Goal: Task Accomplishment & Management: Use online tool/utility

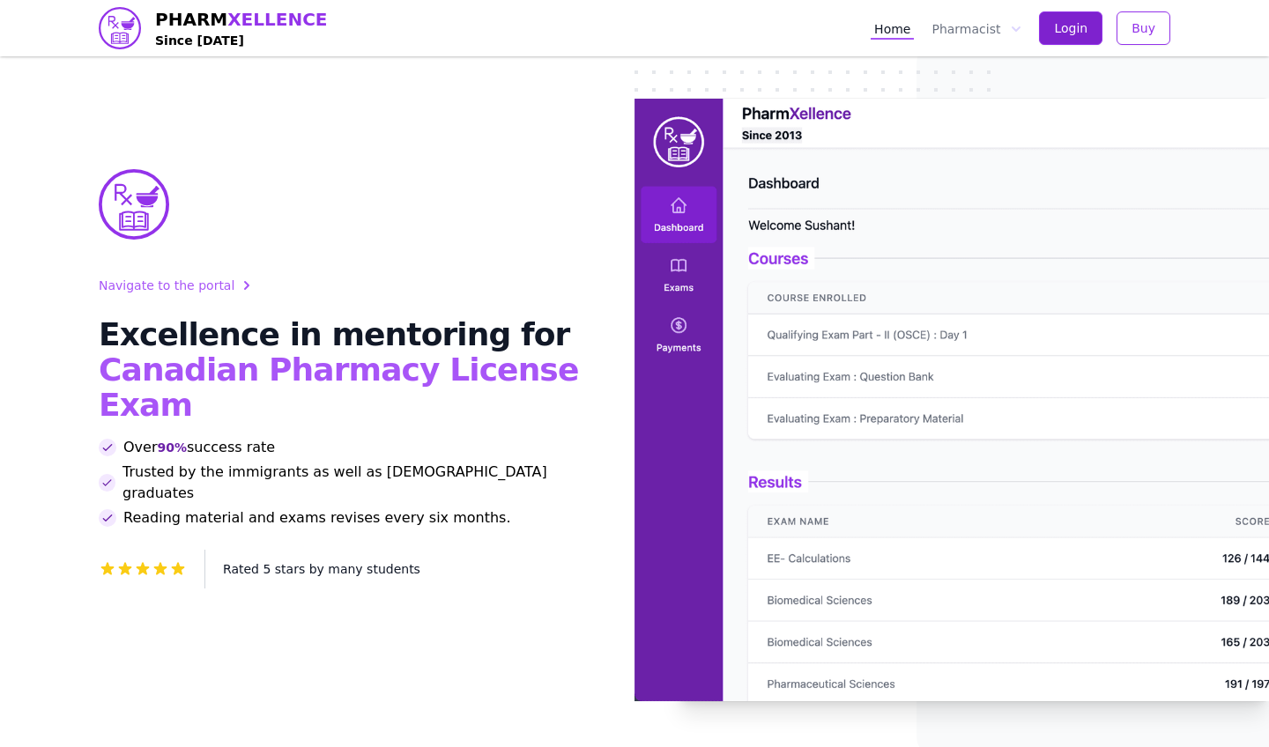
click at [1079, 22] on span "Login" at bounding box center [1070, 28] width 33 height 18
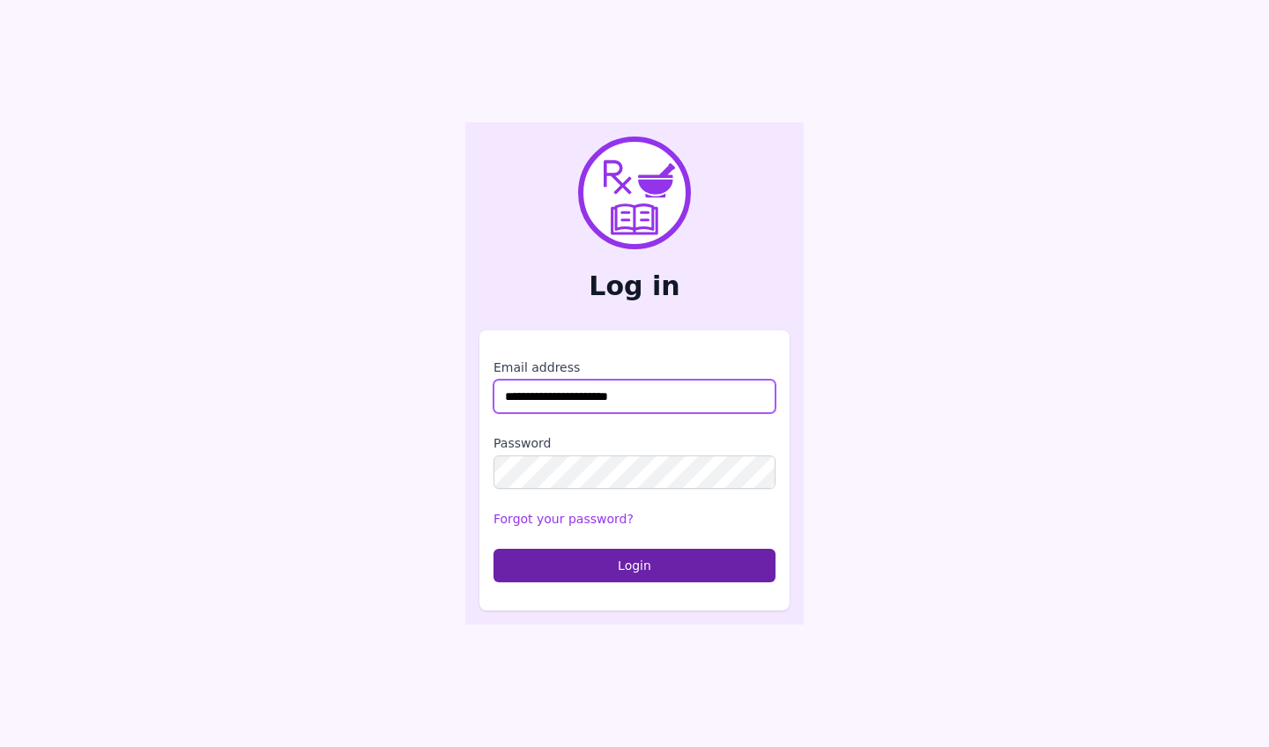
type input "**********"
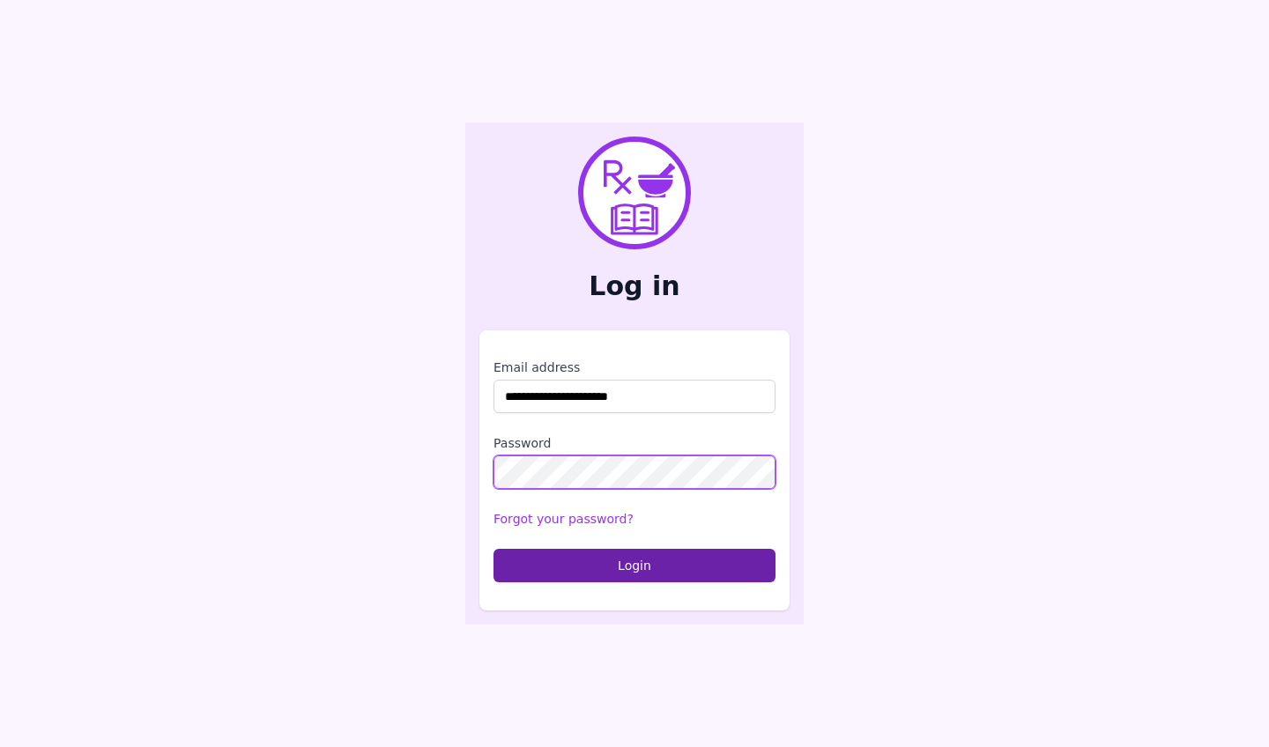
click at [634, 565] on button "Login" at bounding box center [634, 565] width 282 height 33
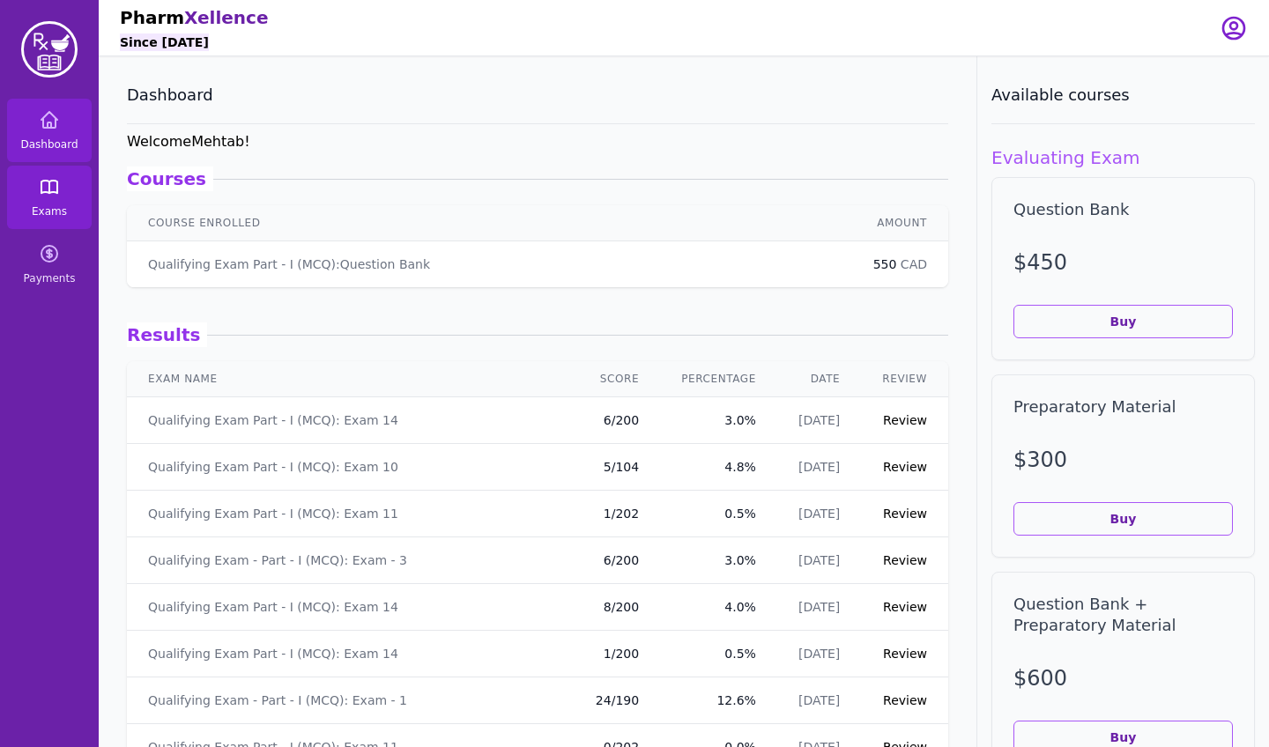
click at [48, 196] on icon at bounding box center [49, 186] width 21 height 21
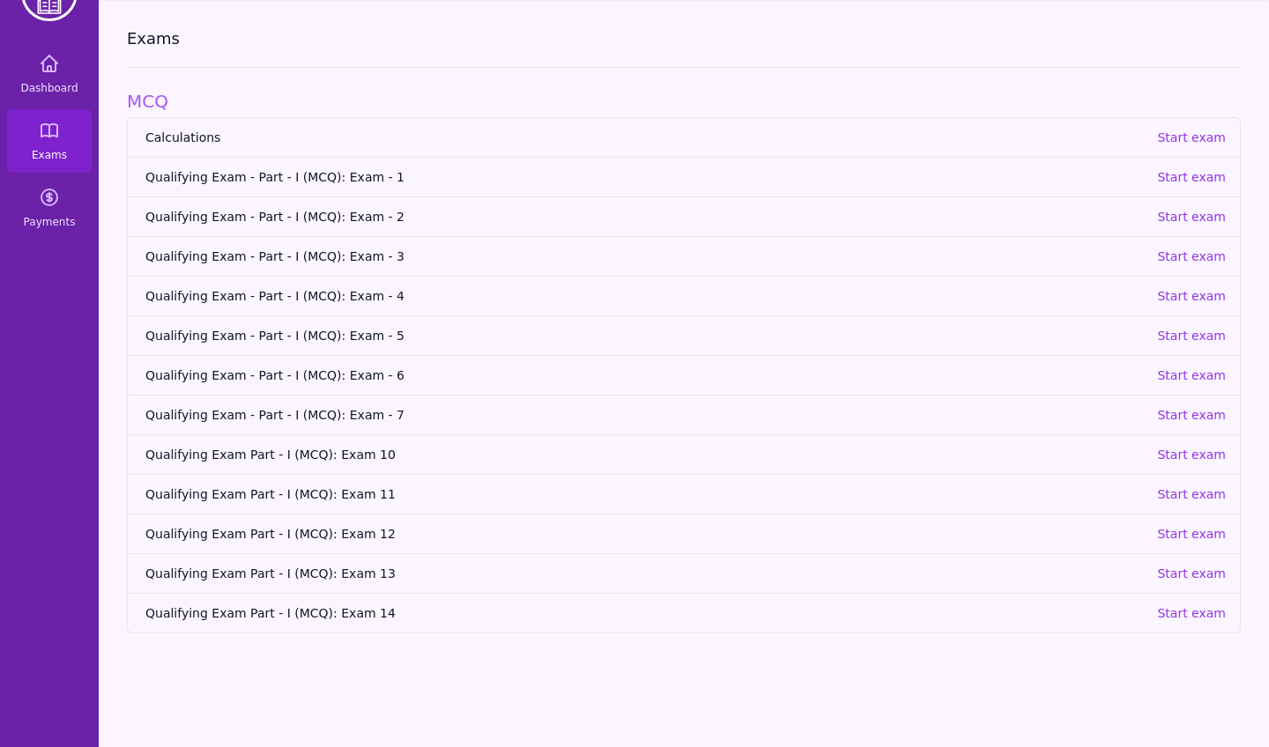
scroll to position [56, 0]
click at [312, 611] on span "Qualifying Exam Part - I (MCQ): Exam 14" at bounding box center [643, 613] width 997 height 18
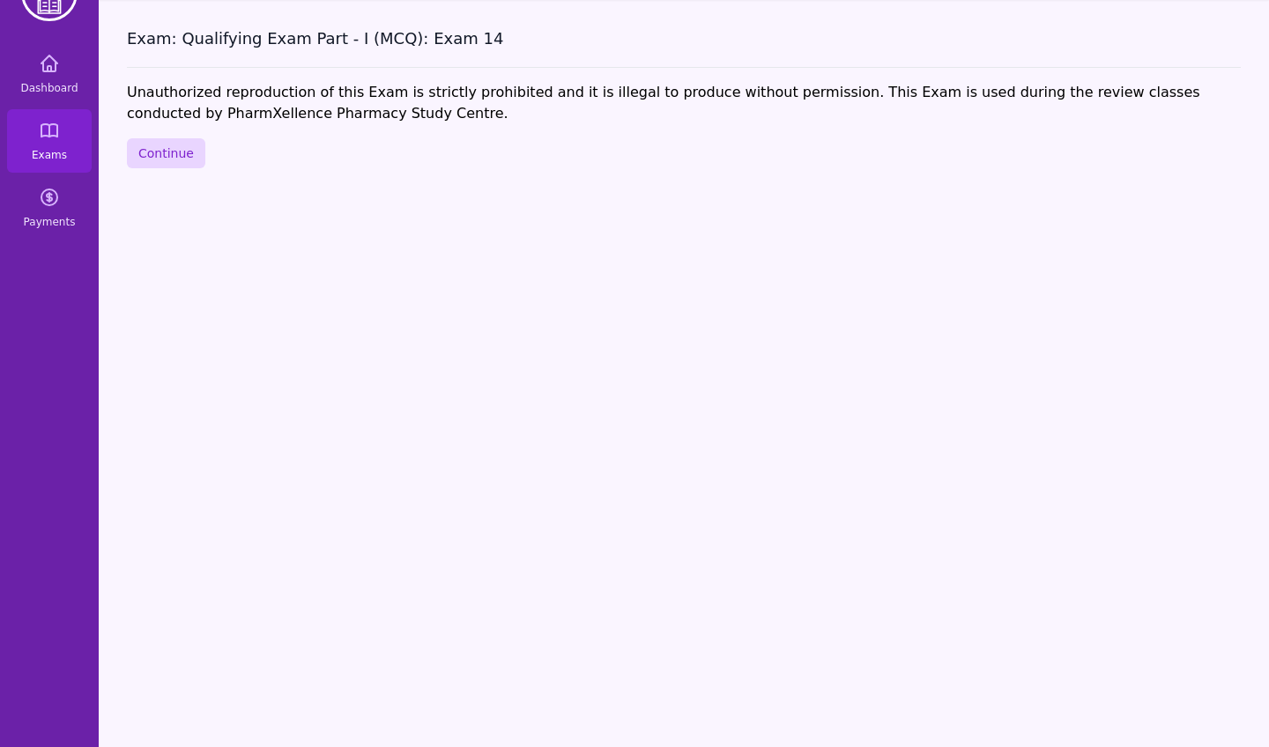
click at [151, 145] on button "Continue" at bounding box center [166, 153] width 78 height 30
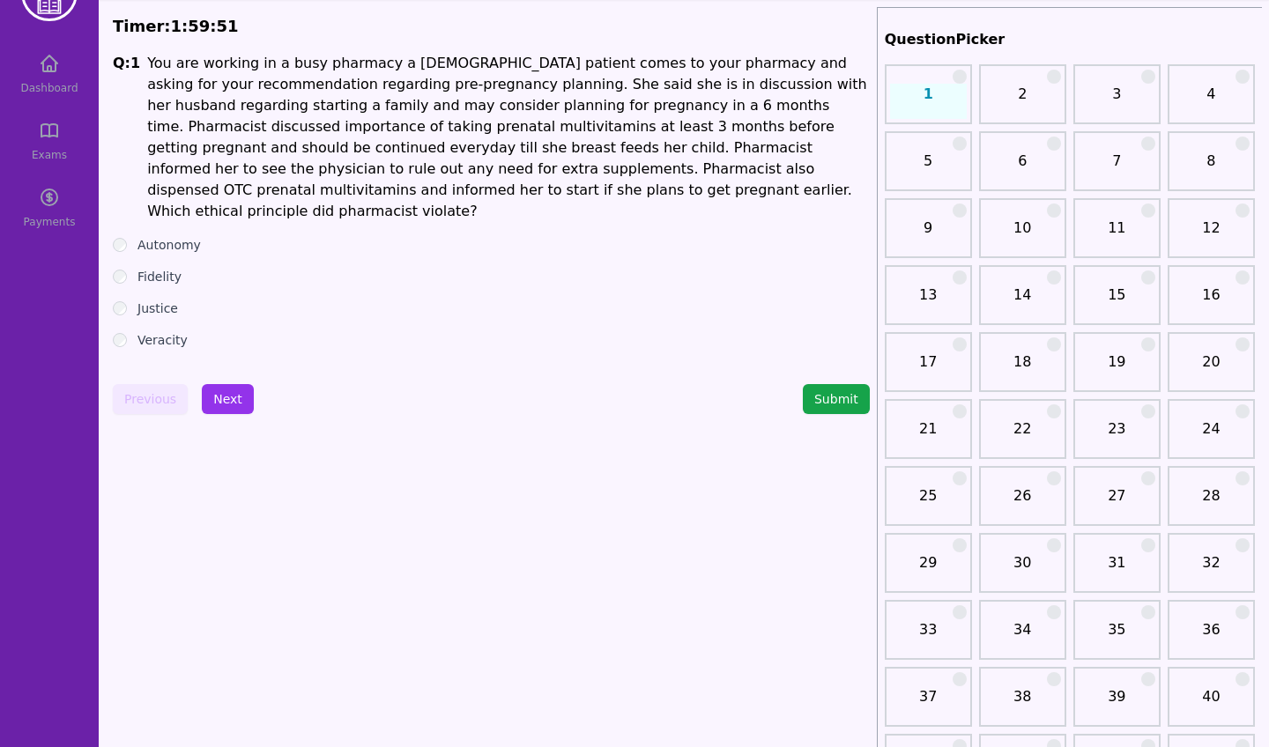
click at [149, 268] on label "Fidelity" at bounding box center [159, 277] width 44 height 18
click at [202, 384] on button "Next" at bounding box center [228, 399] width 52 height 30
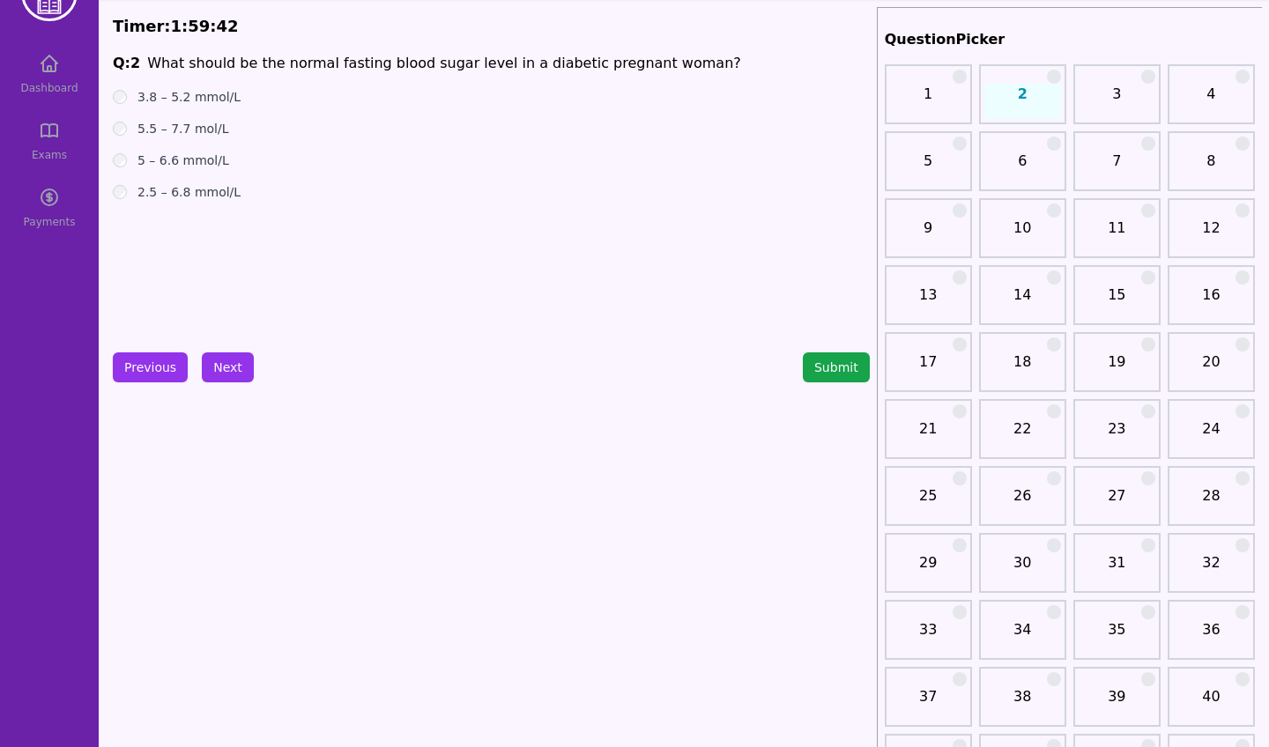
click at [167, 96] on label "3.8 – 5.2 mmol/L" at bounding box center [188, 97] width 103 height 18
click at [226, 372] on button "Next" at bounding box center [228, 367] width 52 height 30
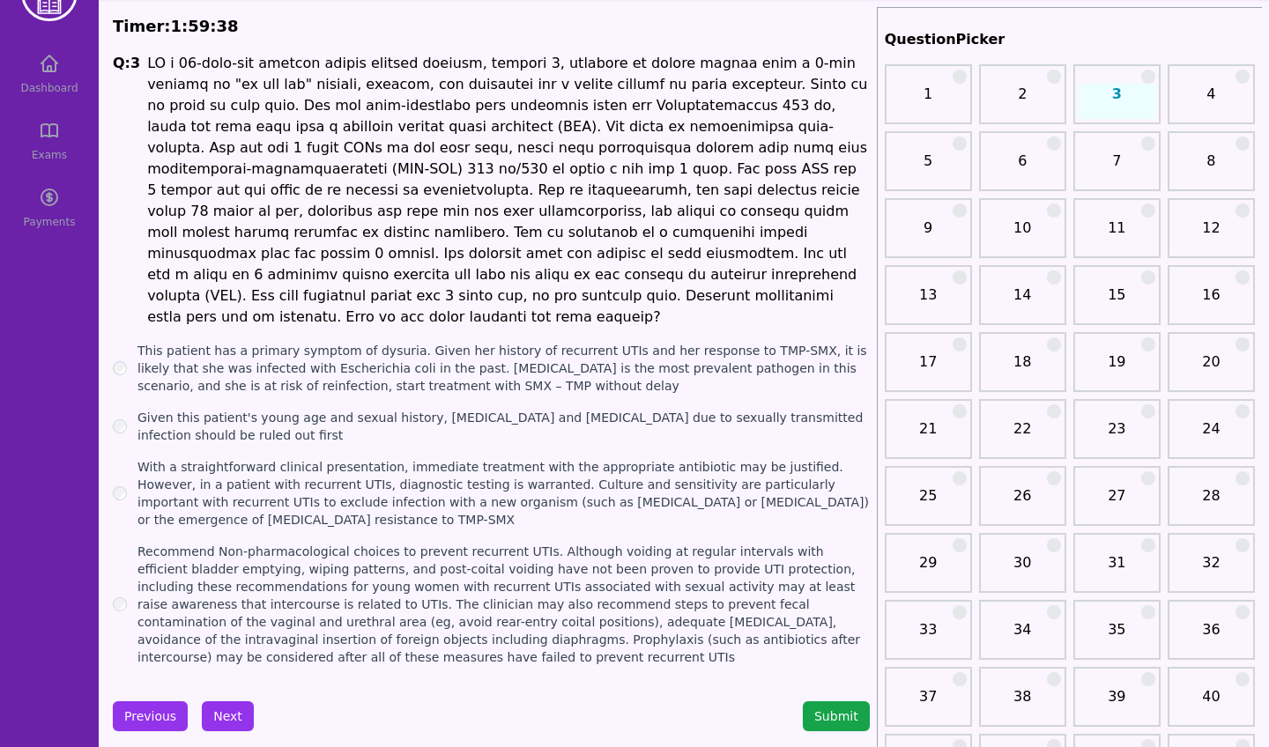
click at [241, 458] on label "With a straightforward clinical presentation, immediate treatment with the appr…" at bounding box center [503, 493] width 732 height 70
click at [217, 703] on button "Next" at bounding box center [228, 716] width 52 height 30
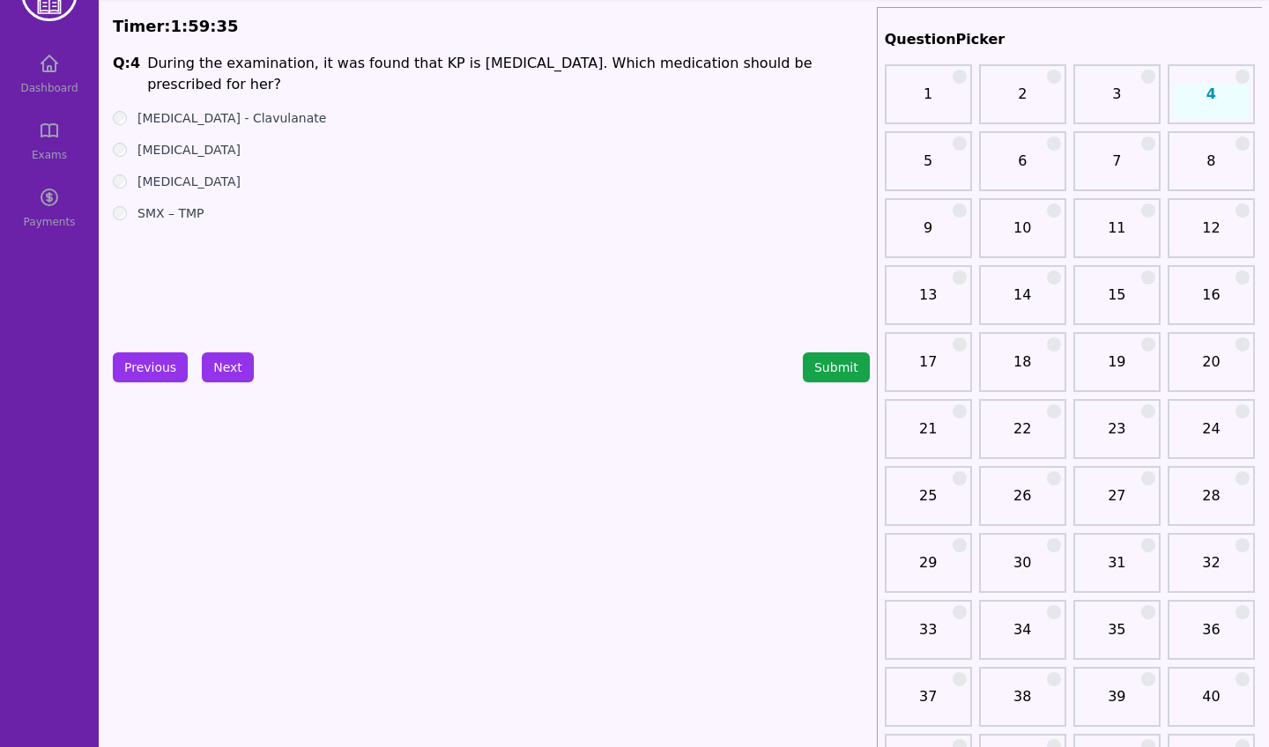
click at [196, 152] on label "Nitrofurantoin" at bounding box center [188, 150] width 103 height 18
click at [218, 376] on button "Next" at bounding box center [228, 367] width 52 height 30
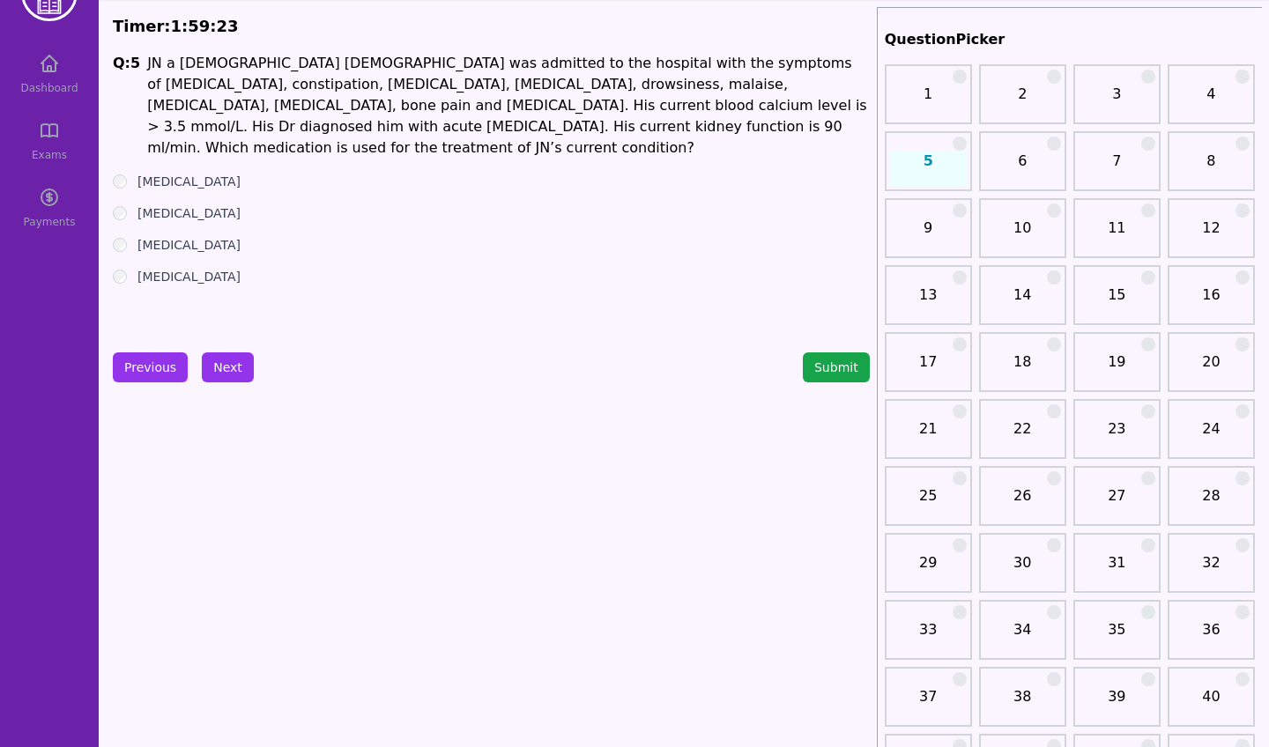
click at [164, 204] on label "Calcitonin" at bounding box center [188, 213] width 103 height 18
click at [230, 373] on button "Next" at bounding box center [228, 367] width 52 height 30
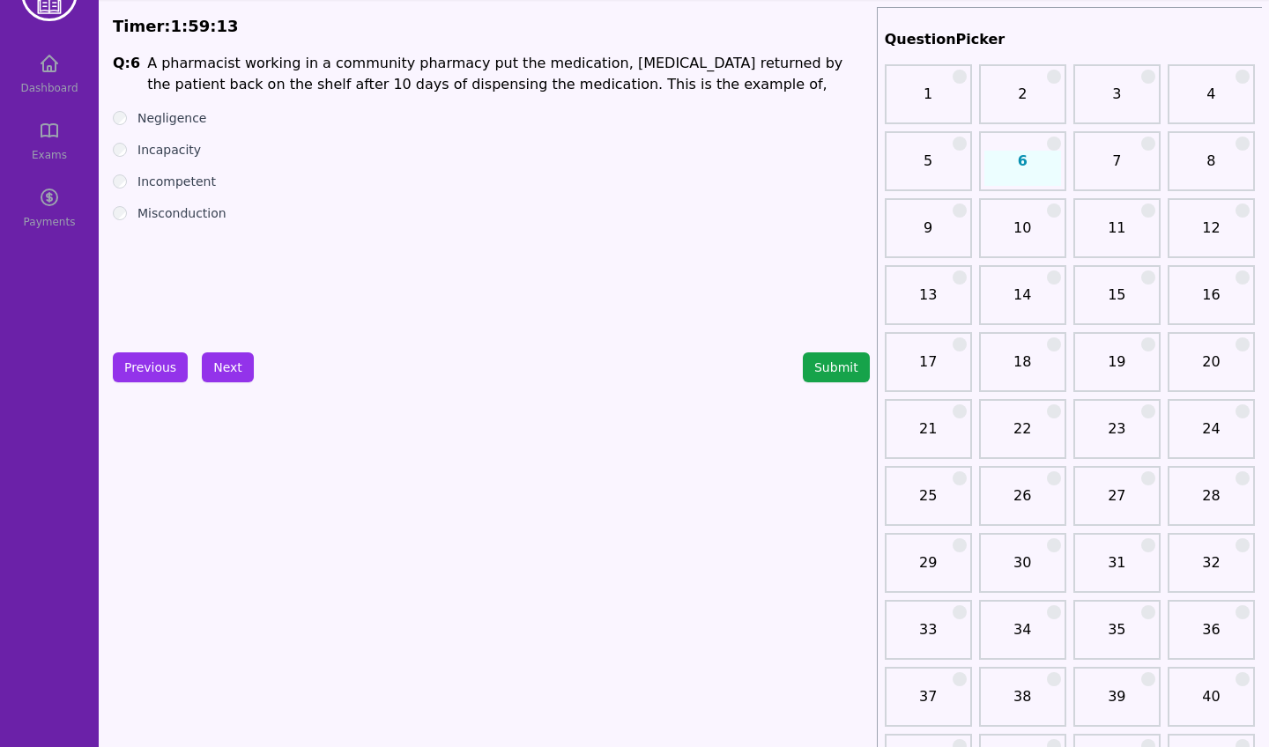
click at [144, 216] on label "Misconduction" at bounding box center [181, 213] width 89 height 18
click at [235, 371] on button "Next" at bounding box center [228, 367] width 52 height 30
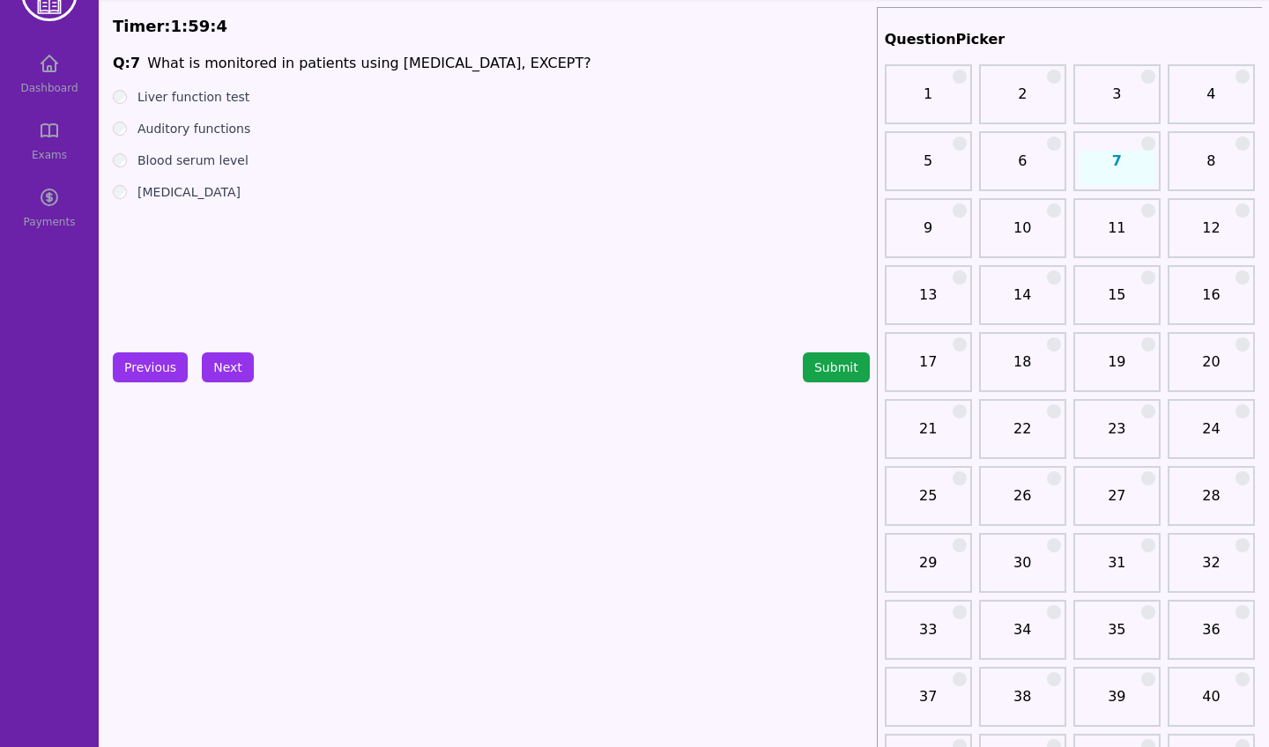
click at [144, 98] on label "Liver function test" at bounding box center [193, 97] width 112 height 18
click at [226, 377] on button "Next" at bounding box center [228, 367] width 52 height 30
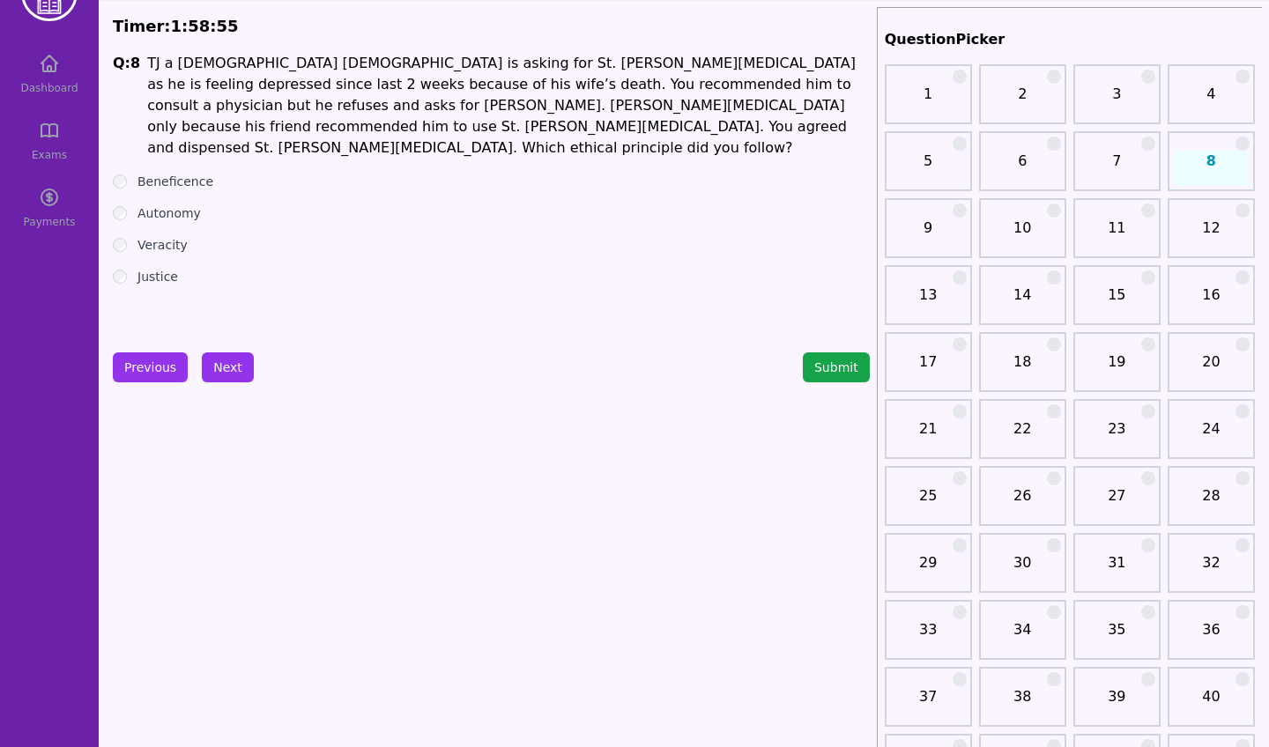
click at [145, 204] on label "Autonomy" at bounding box center [168, 213] width 63 height 18
click at [228, 357] on button "Next" at bounding box center [228, 367] width 52 height 30
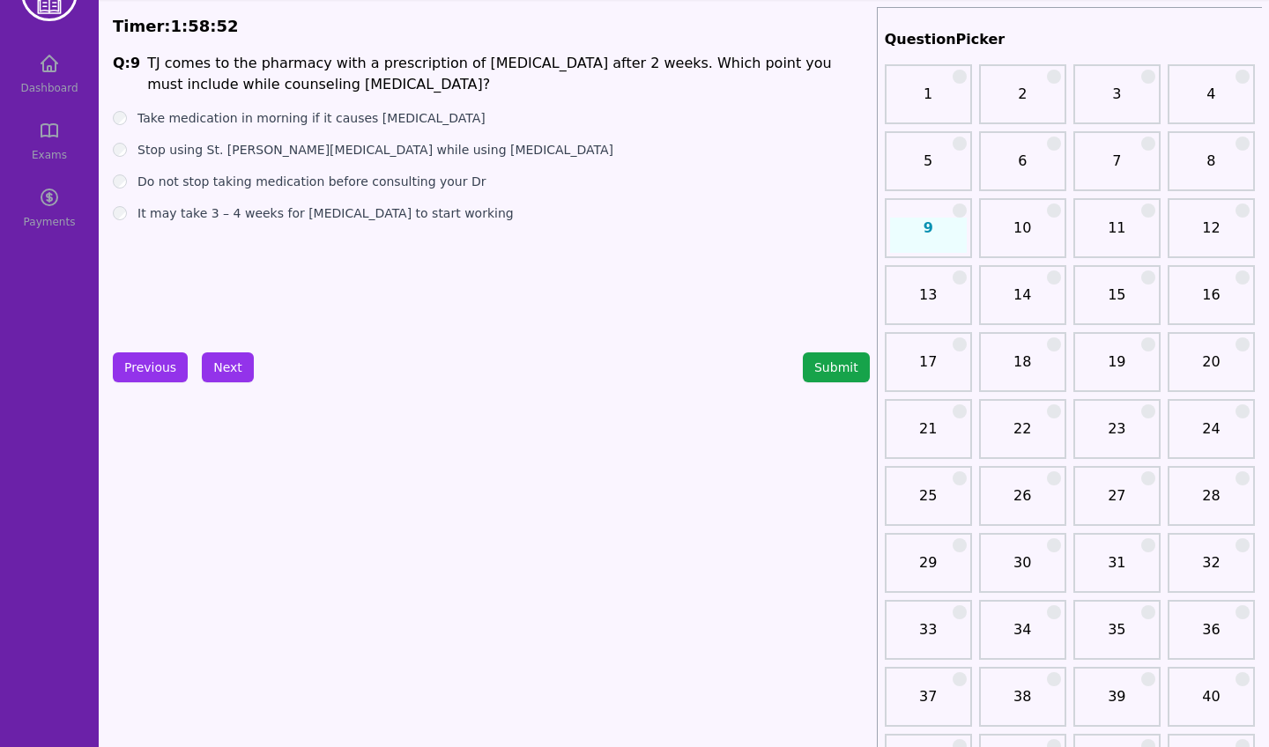
click at [160, 150] on label "Stop using St. John Wart while using Paroxetine" at bounding box center [375, 150] width 476 height 18
click at [229, 373] on button "Next" at bounding box center [228, 367] width 52 height 30
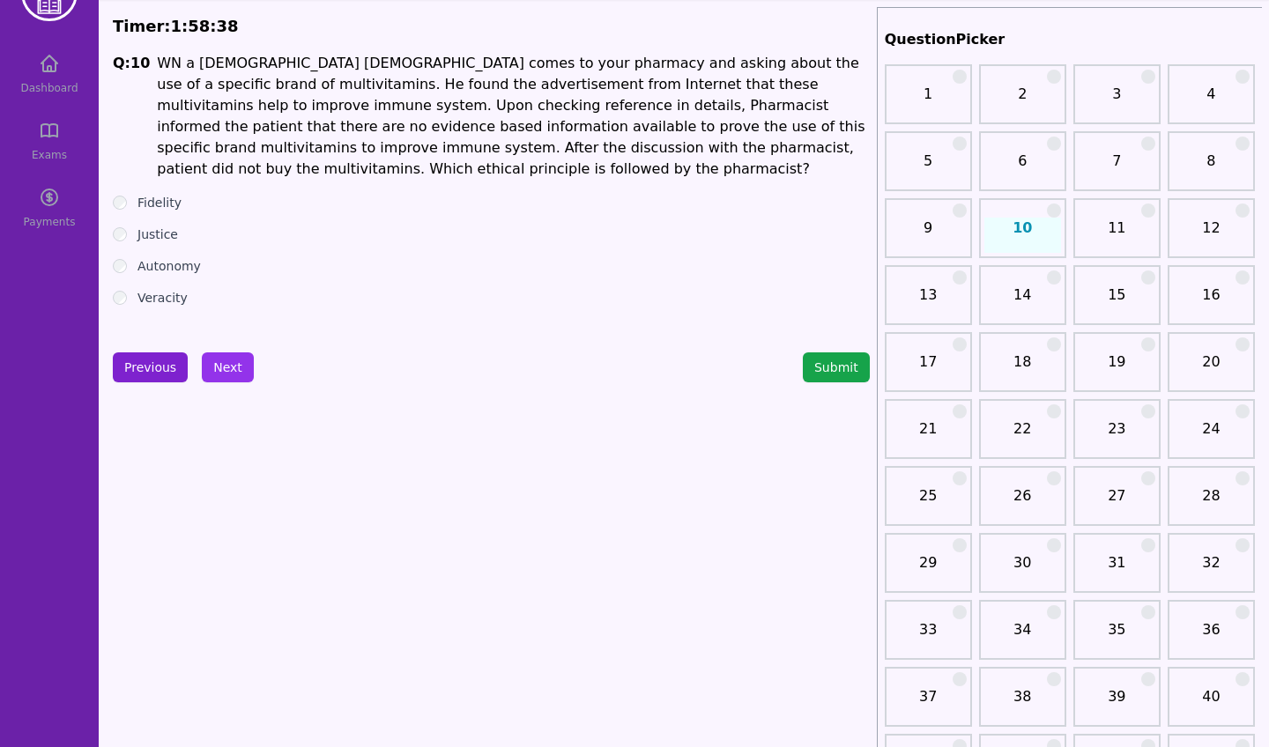
click at [144, 373] on button "Previous" at bounding box center [150, 367] width 75 height 30
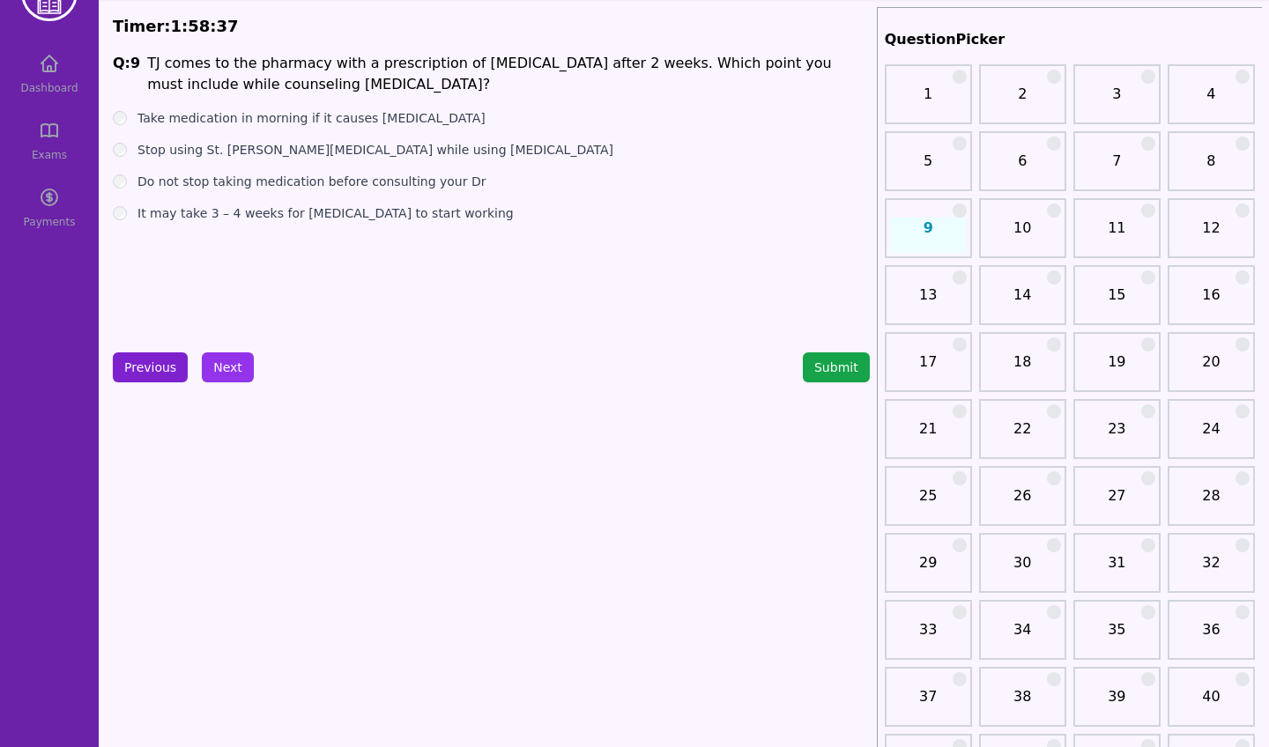
click at [152, 366] on button "Previous" at bounding box center [150, 367] width 75 height 30
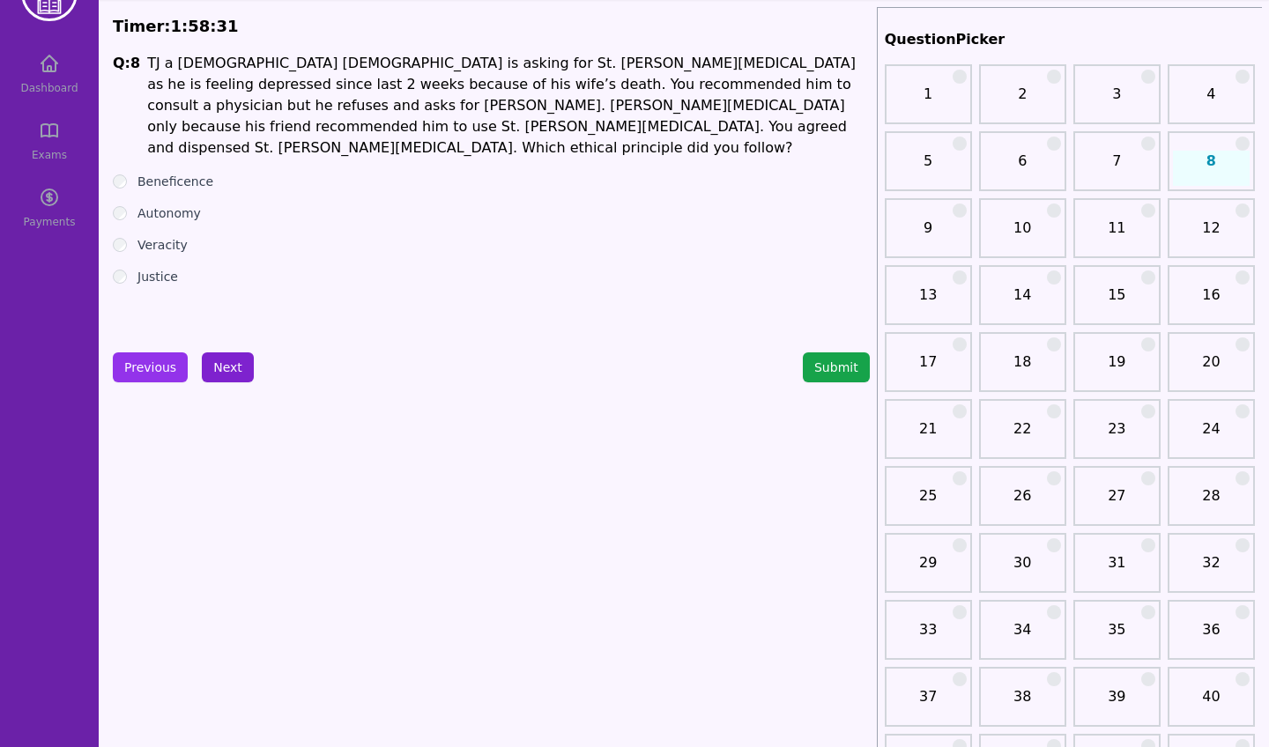
click at [222, 380] on button "Next" at bounding box center [228, 367] width 52 height 30
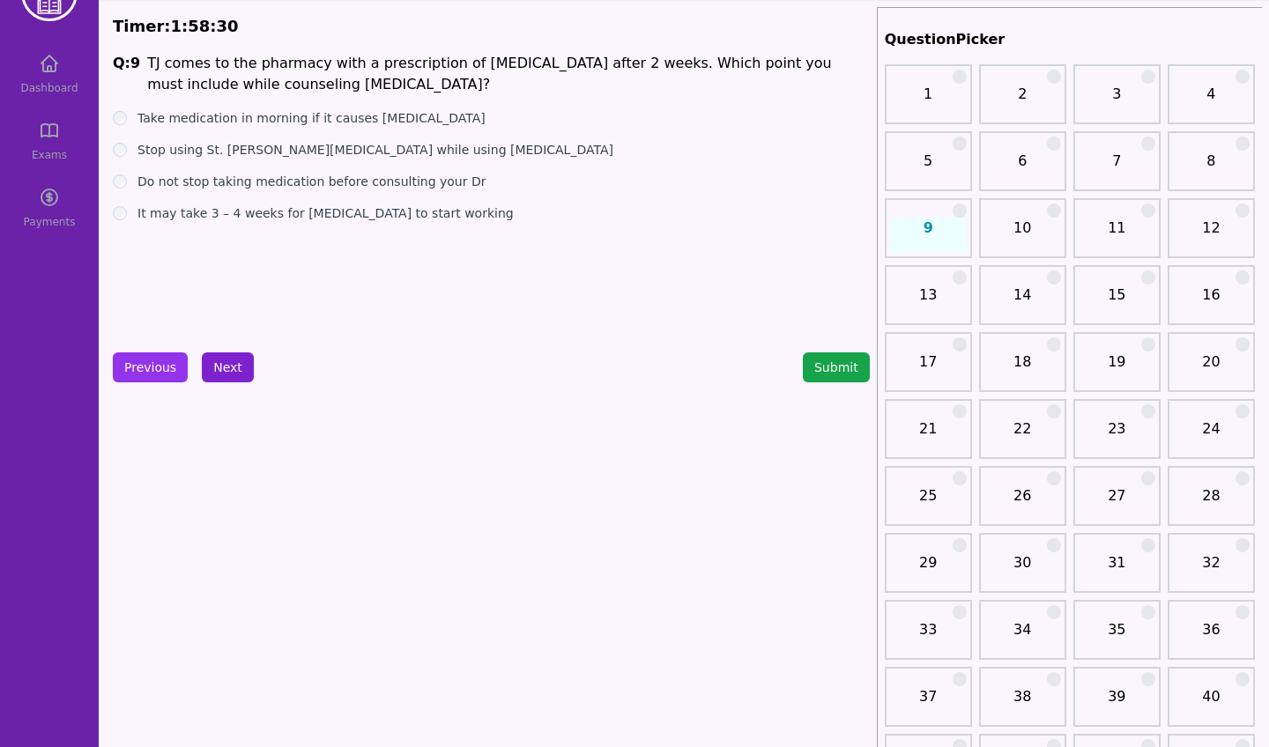
click at [229, 374] on button "Next" at bounding box center [228, 367] width 52 height 30
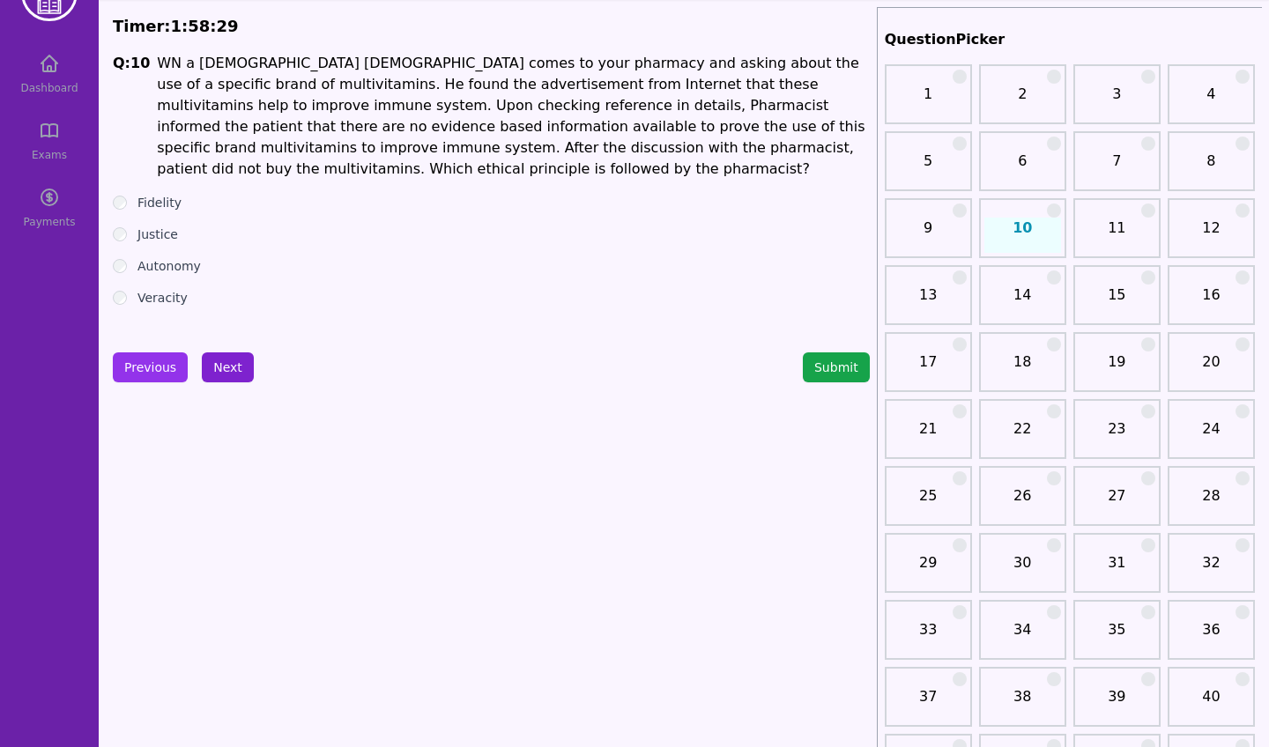
click at [229, 374] on button "Next" at bounding box center [228, 367] width 52 height 30
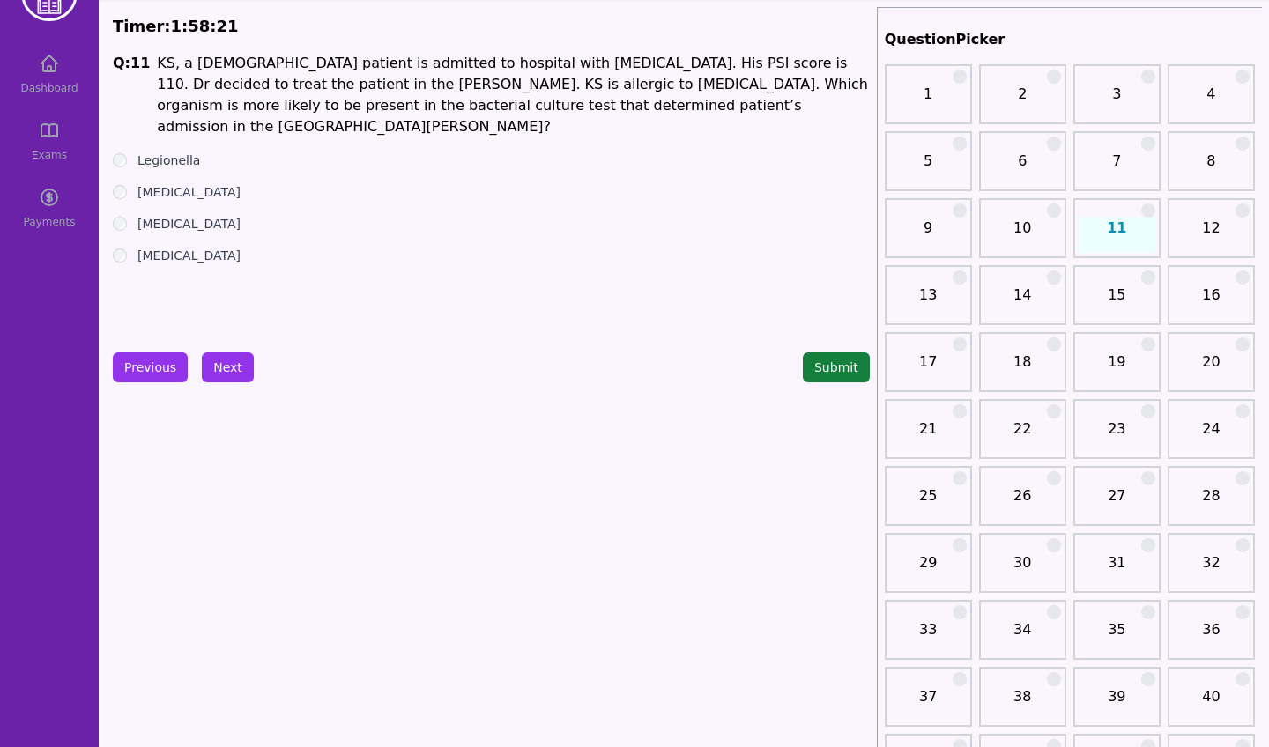
click at [831, 372] on button "Submit" at bounding box center [836, 367] width 67 height 30
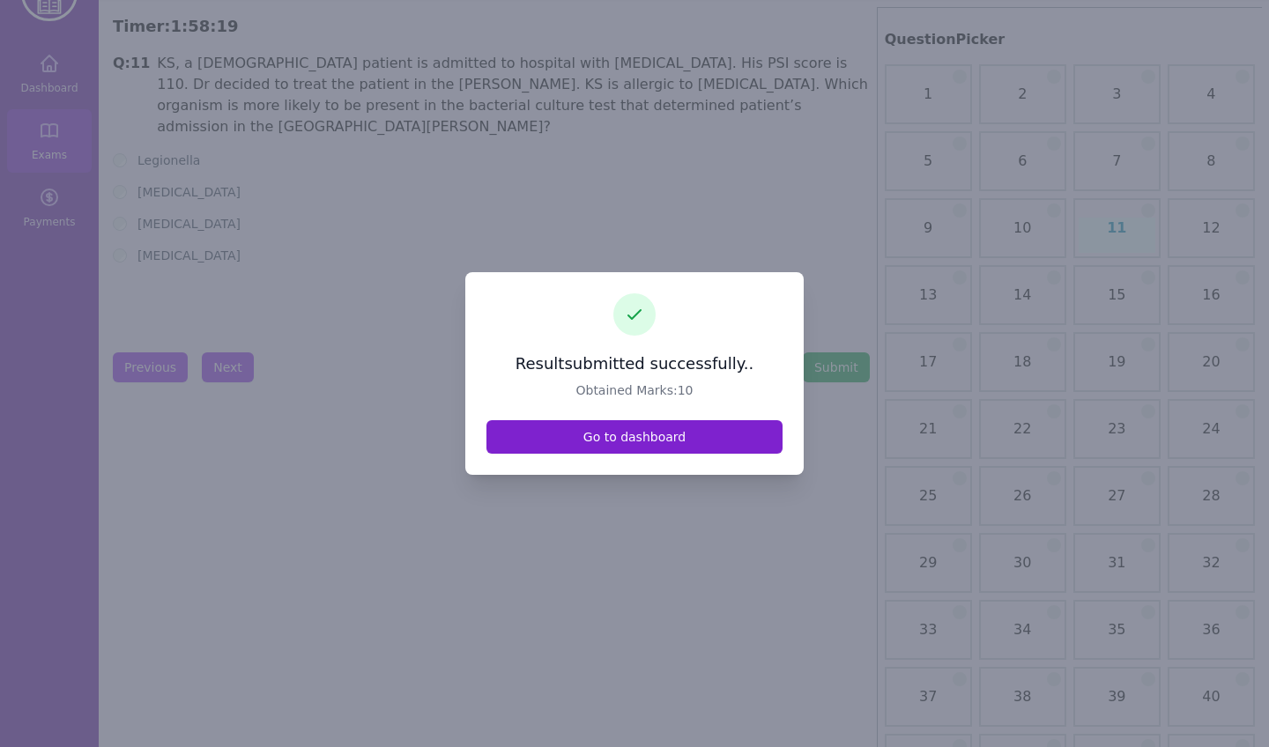
click at [636, 431] on link "Go to dashboard" at bounding box center [634, 436] width 296 height 33
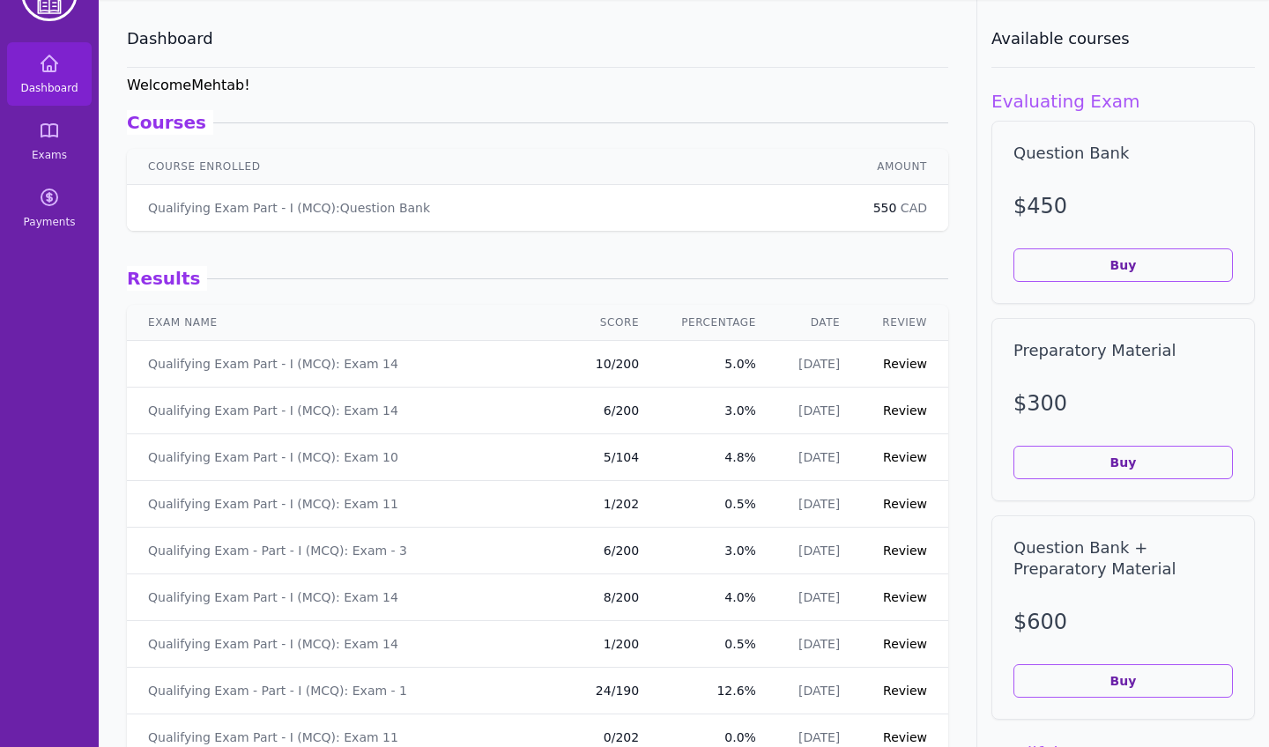
click at [908, 359] on link "Review" at bounding box center [905, 364] width 44 height 14
